Goal: Task Accomplishment & Management: Manage account settings

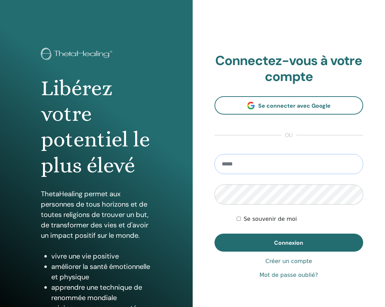
type input "**********"
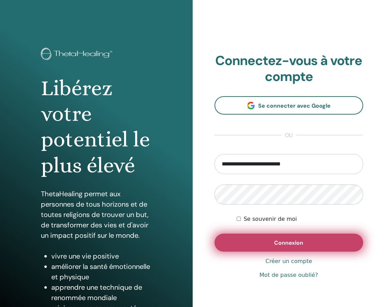
click at [284, 247] on button "Connexion" at bounding box center [288, 243] width 149 height 18
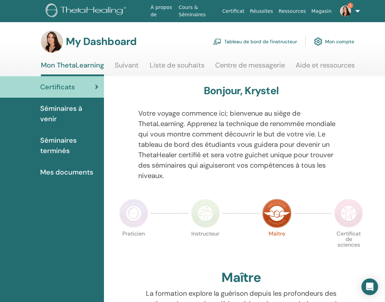
click at [261, 43] on link "Tableau de bord de l'instructeur" at bounding box center [255, 41] width 84 height 15
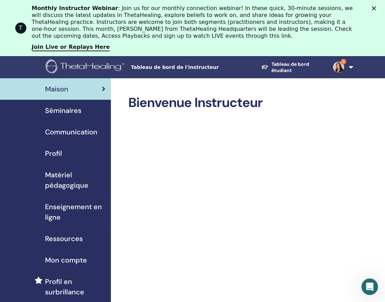
click at [68, 154] on div "Profil" at bounding box center [56, 153] width 100 height 10
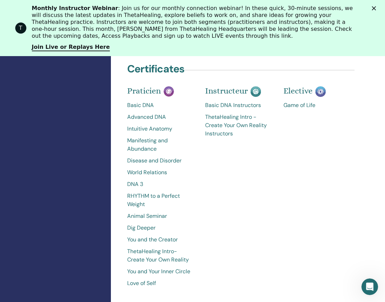
scroll to position [307, 0]
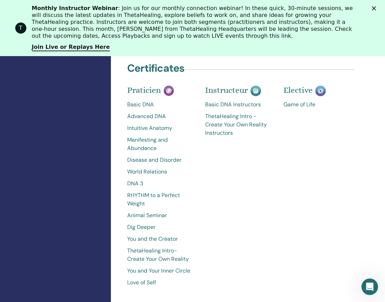
click at [306, 100] on link "Game of Life" at bounding box center [317, 104] width 68 height 8
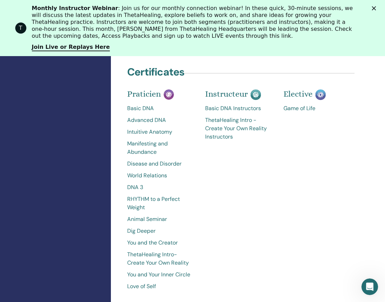
scroll to position [307, 0]
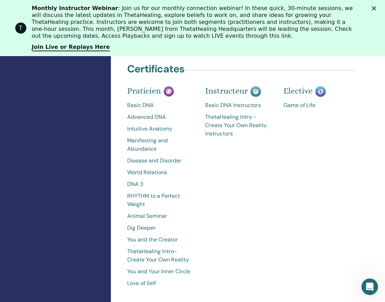
click at [305, 105] on link "Game of Life" at bounding box center [317, 105] width 68 height 8
click at [369, 288] on icon "Ouvrir le Messenger Intercom" at bounding box center [368, 285] width 11 height 11
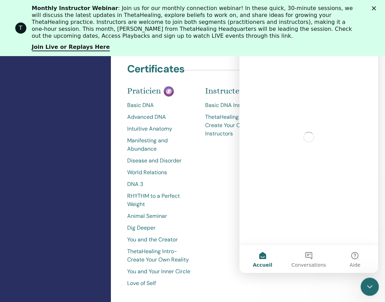
scroll to position [0, 0]
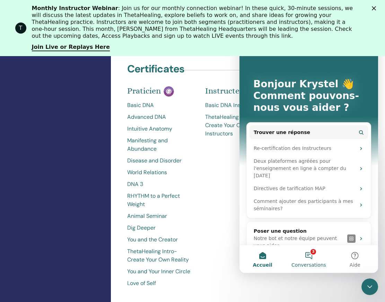
click at [309, 257] on button "3 Conversations" at bounding box center [308, 259] width 46 height 28
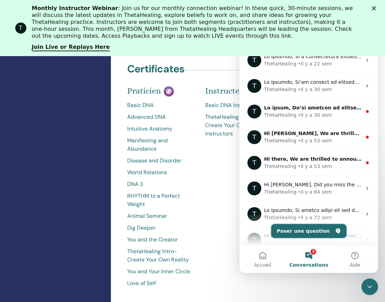
click at [329, 231] on button "Poser une question" at bounding box center [308, 231] width 75 height 14
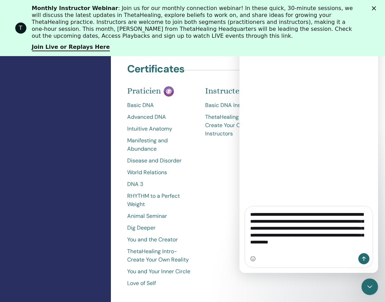
click at [274, 237] on textarea "**********" at bounding box center [308, 230] width 127 height 46
click at [328, 242] on textarea "**********" at bounding box center [308, 230] width 127 height 46
click at [331, 241] on textarea "**********" at bounding box center [308, 230] width 127 height 46
type textarea "**********"
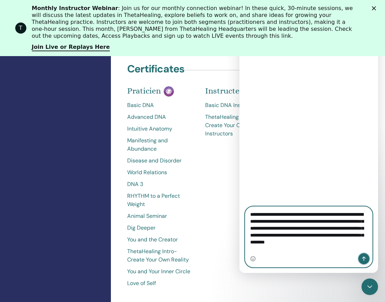
click at [366, 260] on icon "Envoyer un message…" at bounding box center [364, 259] width 6 height 6
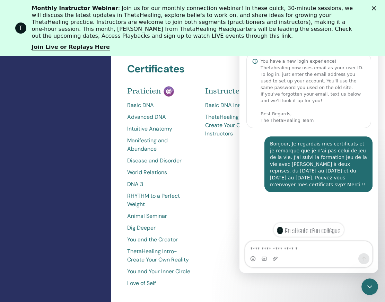
scroll to position [253, 0]
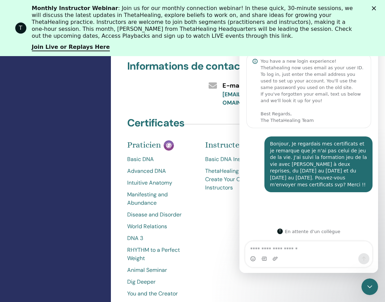
click at [217, 207] on div "Instructeur Basic DNA Instructors ThetaHealing Intro - Create Your Own Reality …" at bounding box center [239, 245] width 78 height 200
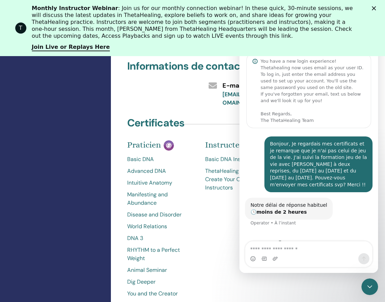
scroll to position [10, 0]
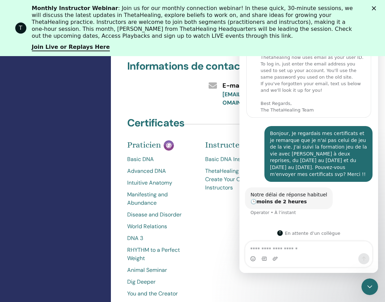
click at [217, 207] on div "Instructeur Basic DNA Instructors ThetaHealing Intro - Create Your Own Reality …" at bounding box center [239, 245] width 78 height 200
click at [376, 9] on icon "Fermer" at bounding box center [374, 8] width 4 height 4
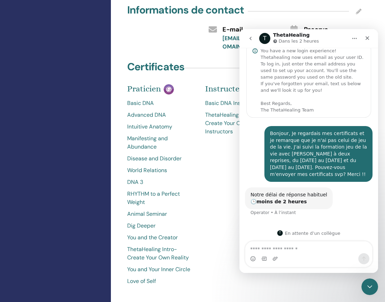
click at [252, 41] on icon "go back" at bounding box center [251, 39] width 6 height 6
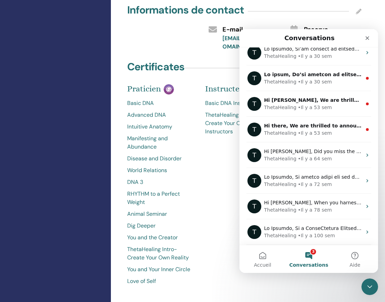
scroll to position [0, 0]
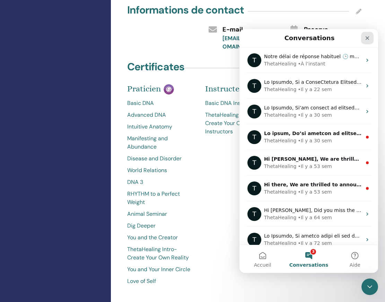
click at [365, 38] on icon "Fermer" at bounding box center [367, 38] width 6 height 6
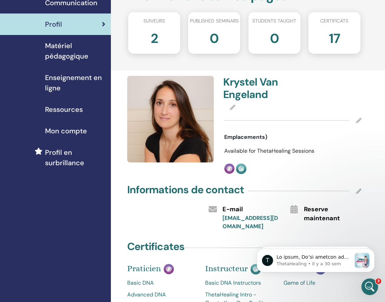
scroll to position [62, 0]
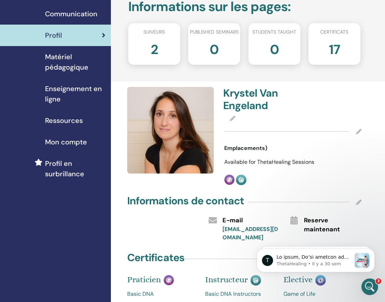
click at [247, 148] on span "Emplacements)" at bounding box center [245, 148] width 43 height 8
click at [327, 136] on div at bounding box center [292, 131] width 137 height 17
click at [358, 202] on icon at bounding box center [359, 202] width 6 height 6
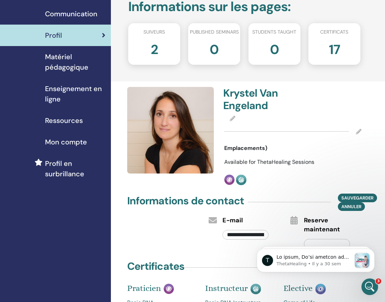
click at [235, 233] on input "**********" at bounding box center [245, 235] width 46 height 10
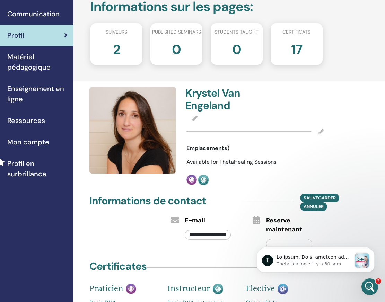
scroll to position [62, 38]
type input "**********"
click at [333, 197] on span "sauvegarder" at bounding box center [319, 197] width 32 height 7
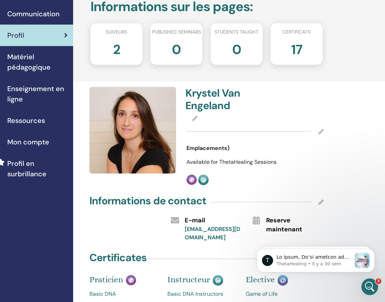
click at [320, 131] on icon at bounding box center [321, 132] width 6 height 6
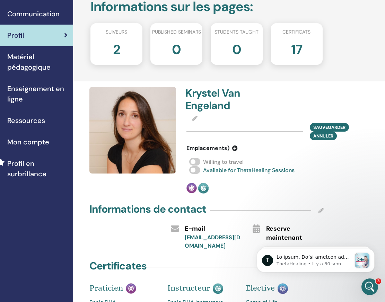
click at [233, 148] on icon at bounding box center [235, 148] width 6 height 6
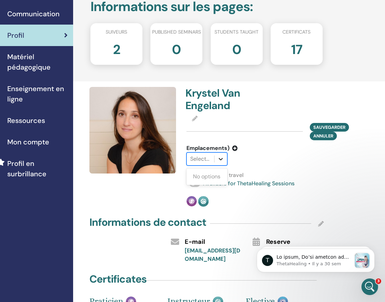
click at [220, 159] on icon at bounding box center [220, 158] width 7 height 7
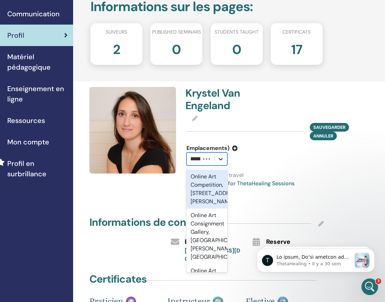
scroll to position [0, 0]
type input "******"
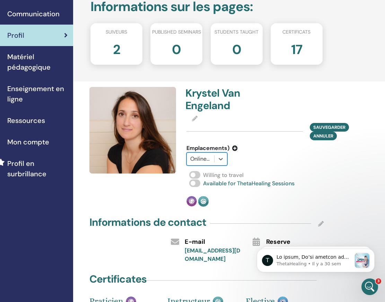
click at [198, 175] on span at bounding box center [194, 175] width 11 height 8
click at [235, 146] on icon at bounding box center [235, 148] width 6 height 6
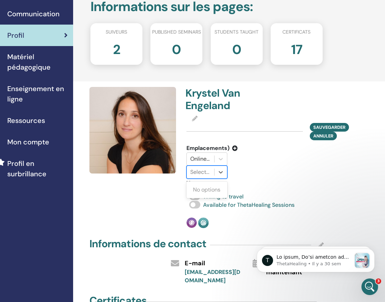
click at [204, 174] on div "Select..." at bounding box center [200, 172] width 20 height 8
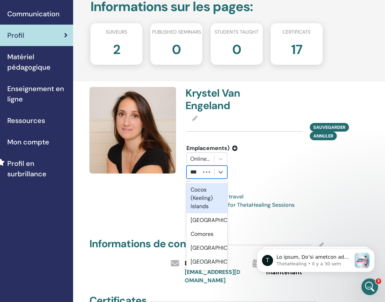
scroll to position [0, 7]
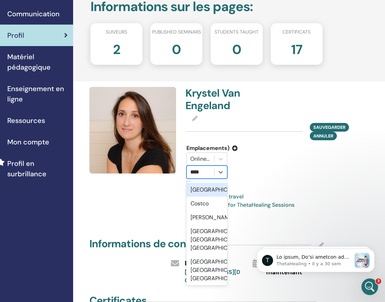
type input "*****"
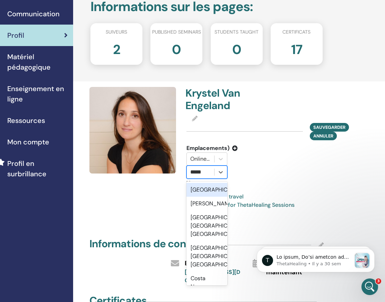
click at [198, 194] on div "[GEOGRAPHIC_DATA]" at bounding box center [206, 190] width 41 height 14
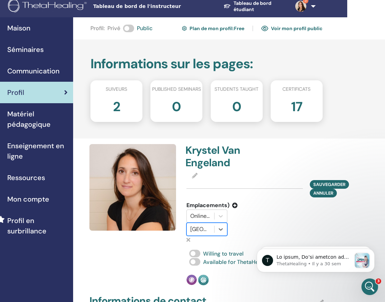
scroll to position [4, 38]
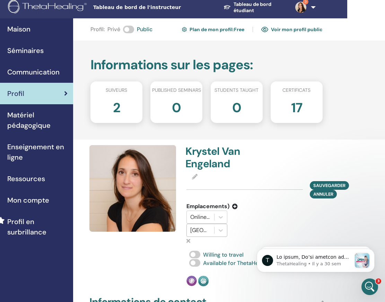
click at [127, 107] on div "2" at bounding box center [116, 111] width 62 height 28
click at [118, 111] on h2 "2" at bounding box center [116, 106] width 7 height 19
click at [334, 183] on span "sauvegarder" at bounding box center [329, 184] width 32 height 7
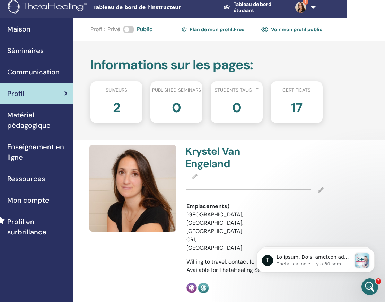
click at [117, 108] on h2 "2" at bounding box center [116, 106] width 7 height 19
click at [122, 85] on div "Suiveurs 2" at bounding box center [116, 102] width 52 height 42
click at [121, 87] on span "Suiveurs" at bounding box center [116, 90] width 21 height 7
click at [309, 86] on div "Certificats 17" at bounding box center [296, 102] width 52 height 42
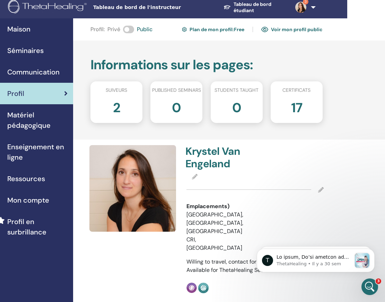
click at [314, 7] on link "3" at bounding box center [301, 7] width 25 height 22
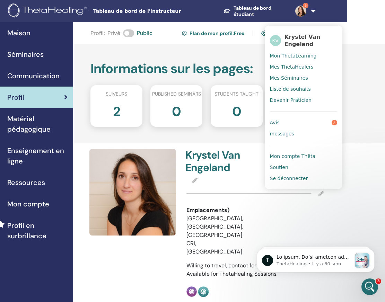
click at [365, 66] on div "Informations sur les pages : Suiveurs 2 Published seminars 0 Students taught 0 …" at bounding box center [229, 93] width 312 height 99
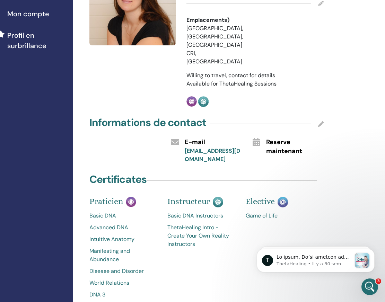
scroll to position [212, 38]
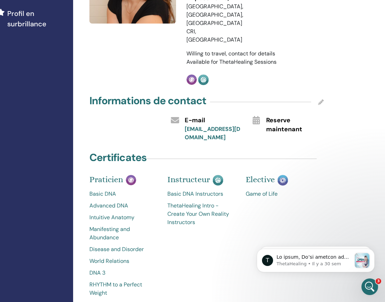
click at [199, 190] on link "Basic DNA Instructors" at bounding box center [201, 194] width 68 height 8
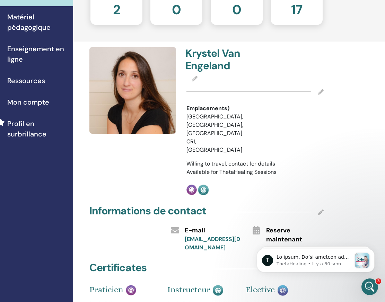
scroll to position [0, 38]
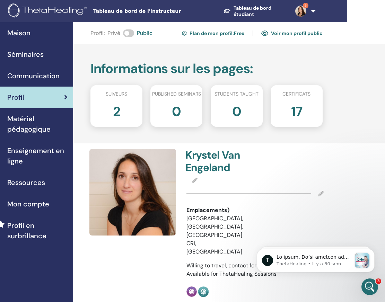
click at [23, 33] on span "Maison" at bounding box center [18, 33] width 23 height 10
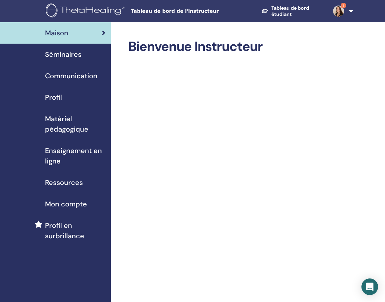
click at [61, 97] on span "Profil" at bounding box center [53, 97] width 17 height 10
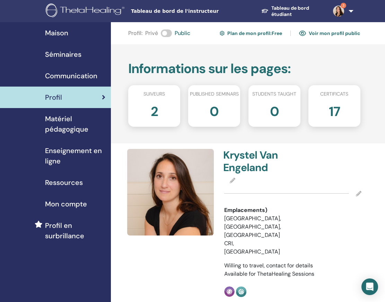
click at [75, 128] on span "Matériel pédagogique" at bounding box center [75, 124] width 60 height 21
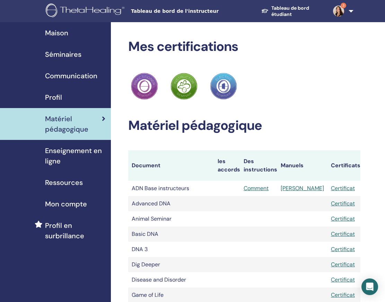
click at [350, 188] on link "Certificat" at bounding box center [343, 188] width 24 height 7
click at [193, 11] on span "Tableau de bord de l'instructeur" at bounding box center [183, 11] width 104 height 7
click at [176, 10] on span "Tableau de bord de l'instructeur" at bounding box center [183, 11] width 104 height 7
click at [289, 10] on link "Tableau de bord étudiant" at bounding box center [292, 11] width 72 height 19
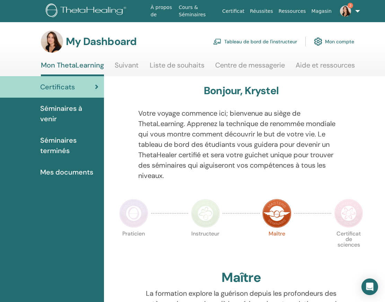
click at [279, 42] on link "Tableau de bord de l'instructeur" at bounding box center [255, 41] width 84 height 15
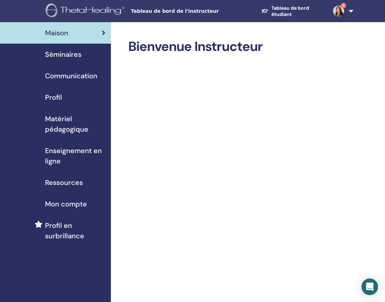
click at [50, 97] on span "Profil" at bounding box center [53, 97] width 17 height 10
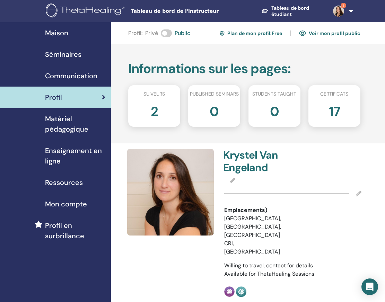
click at [357, 193] on icon at bounding box center [359, 194] width 6 height 6
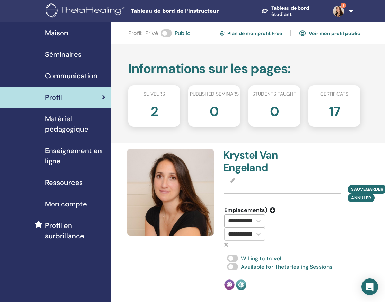
click at [248, 219] on input "**********" at bounding box center [251, 221] width 47 height 8
click at [248, 219] on input "**********" at bounding box center [225, 221] width 47 height 8
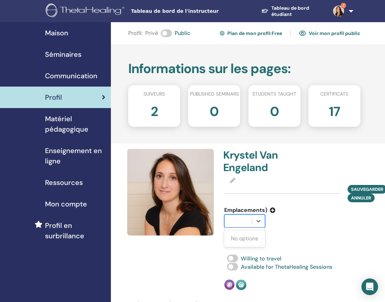
click at [246, 226] on div at bounding box center [237, 221] width 27 height 12
click at [225, 243] on icon at bounding box center [226, 245] width 4 height 6
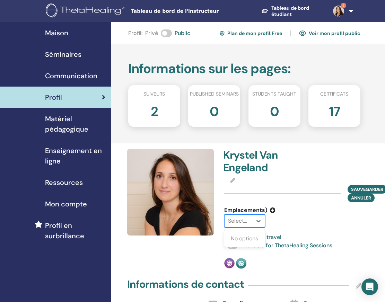
click at [243, 222] on div "Select..." at bounding box center [238, 221] width 20 height 8
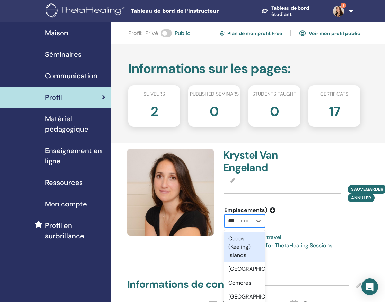
type input "****"
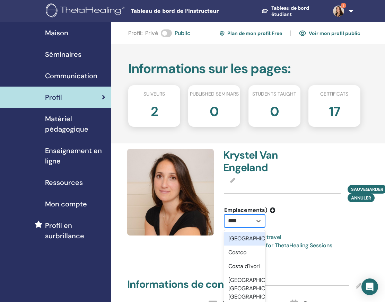
click at [245, 238] on div "[GEOGRAPHIC_DATA]" at bounding box center [244, 239] width 41 height 14
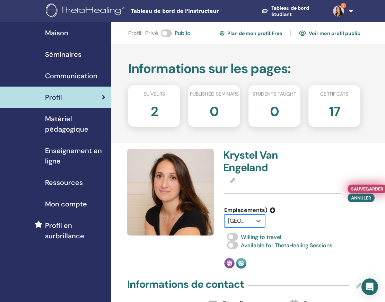
click at [374, 188] on span "sauvegarder" at bounding box center [367, 188] width 32 height 7
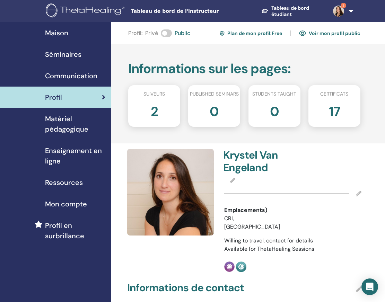
click at [334, 33] on link "Voir mon profil public" at bounding box center [329, 33] width 61 height 11
click at [174, 176] on img at bounding box center [170, 192] width 87 height 87
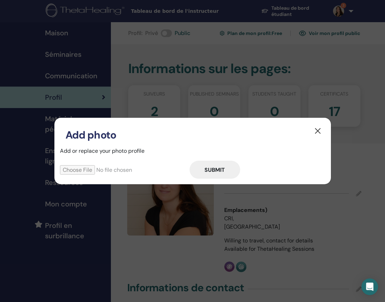
click at [319, 131] on button "button" at bounding box center [317, 130] width 11 height 11
